Goal: Check status: Check status

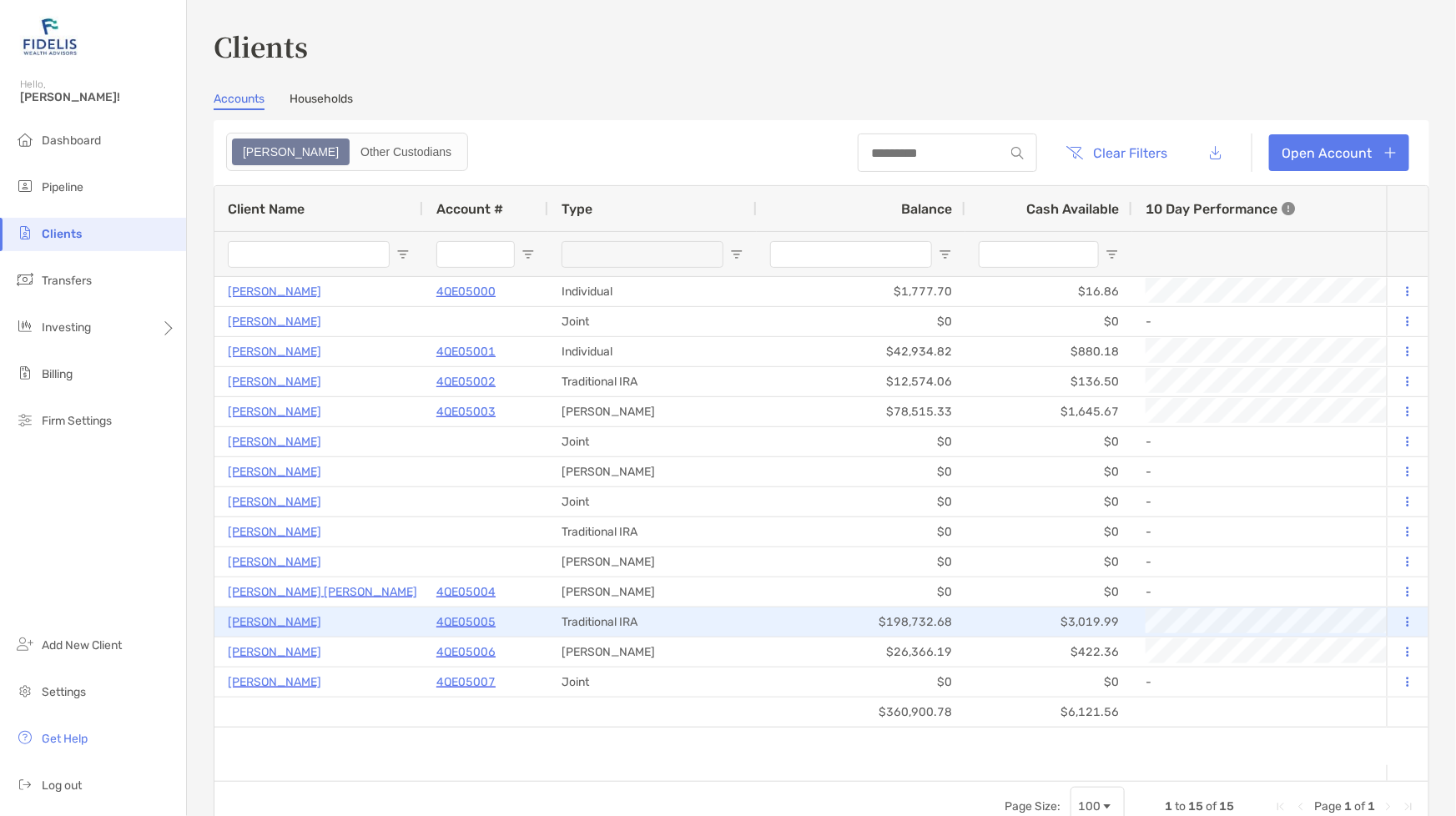
click at [284, 623] on p "[PERSON_NAME]" at bounding box center [274, 622] width 93 height 21
